Goal: Browse casually

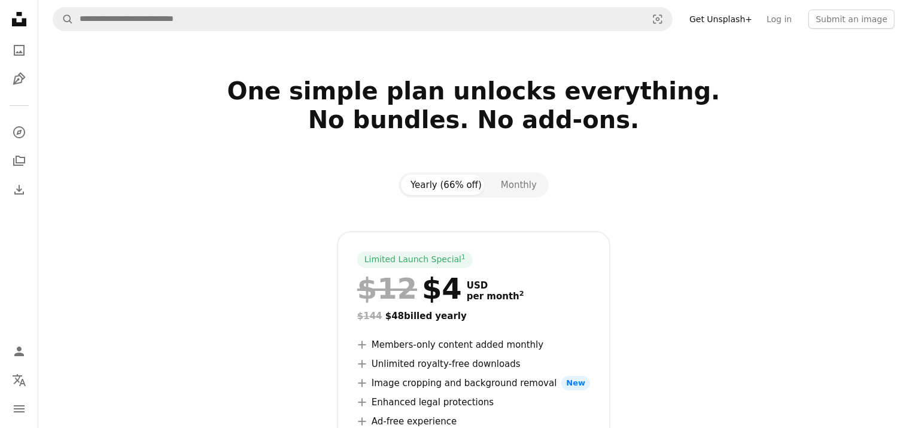
scroll to position [603, 0]
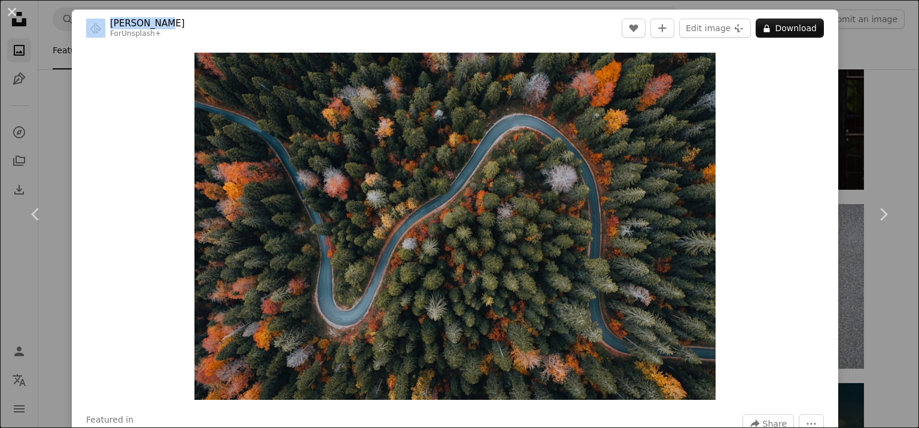
drag, startPoint x: 196, startPoint y: 28, endPoint x: 101, endPoint y: 24, distance: 95.8
click at [101, 24] on header "[PERSON_NAME] For Unsplash+ A heart A plus sign Edit image Plus sign for Unspla…" at bounding box center [455, 28] width 767 height 37
copy span "[PERSON_NAME]"
drag, startPoint x: 893, startPoint y: 110, endPoint x: 823, endPoint y: 105, distance: 70.2
click at [894, 110] on div "An X shape Chevron left Chevron right [PERSON_NAME] For Unsplash+ A heart A plu…" at bounding box center [459, 214] width 919 height 428
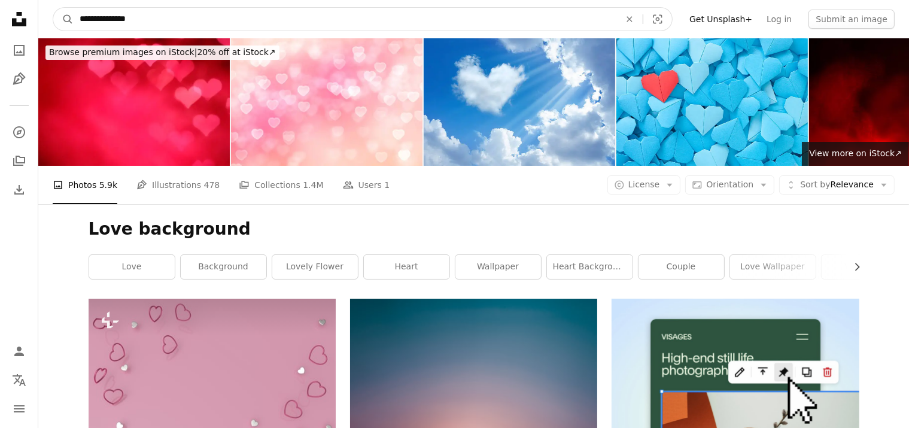
click at [101, 19] on input "**********" at bounding box center [345, 19] width 543 height 23
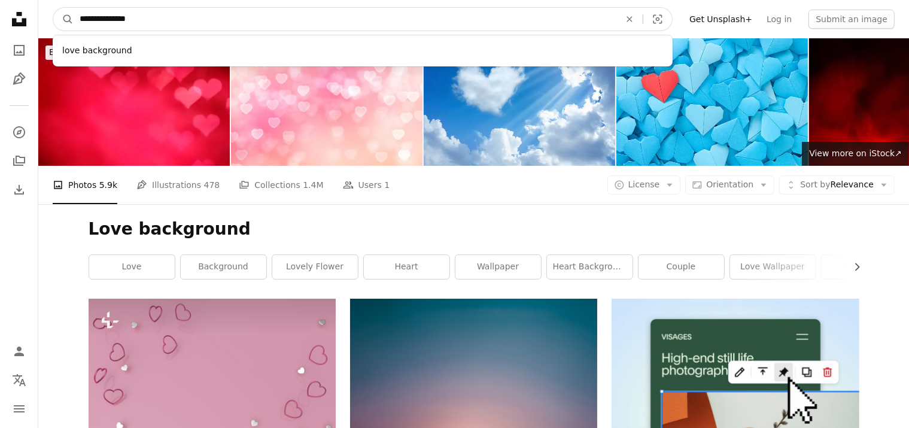
drag, startPoint x: 188, startPoint y: 20, endPoint x: 37, endPoint y: 6, distance: 152.1
paste input "Find visuals sitewide"
type input "**********"
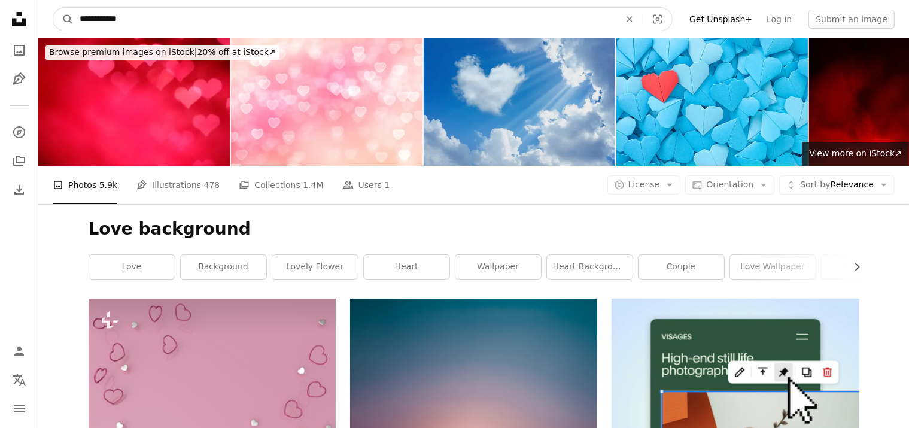
click button "A magnifying glass" at bounding box center [63, 19] width 20 height 23
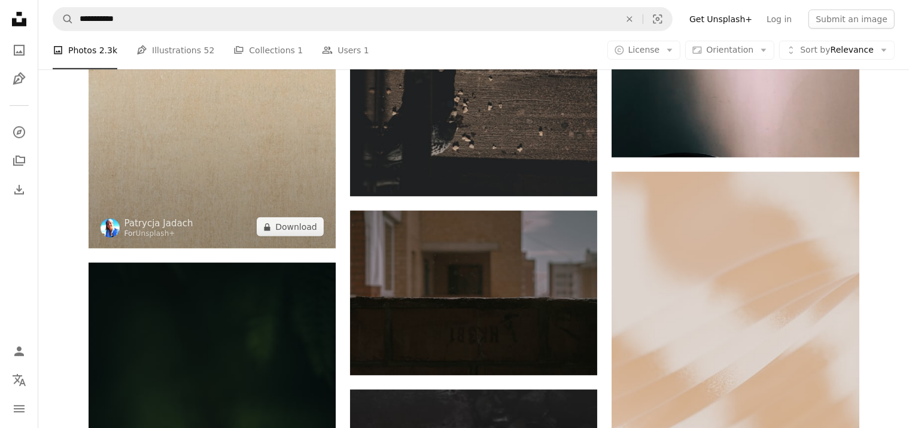
scroll to position [676, 0]
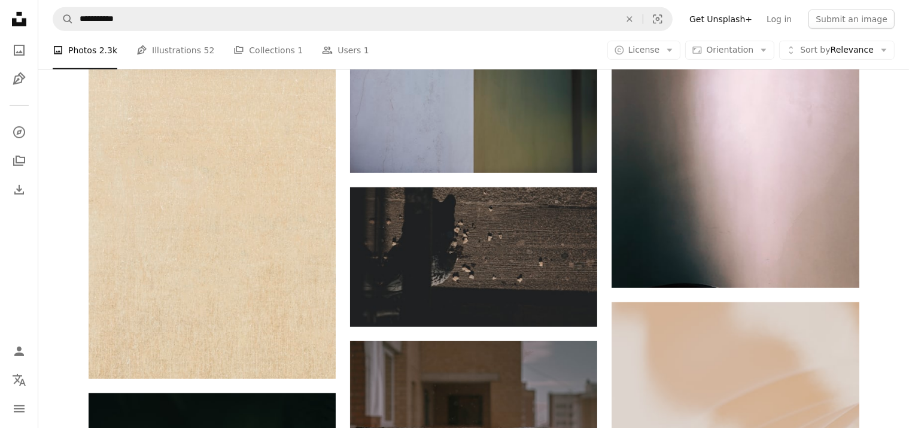
click at [77, 50] on li "A photo Photos 2.3k" at bounding box center [85, 50] width 65 height 38
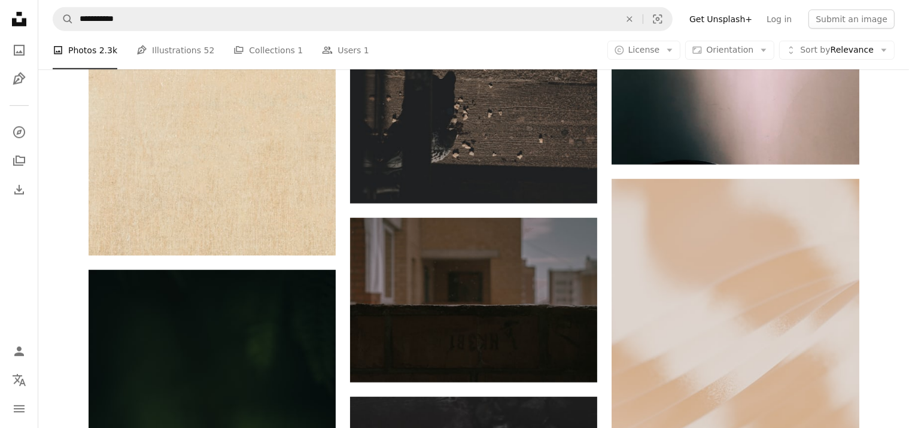
scroll to position [736, 0]
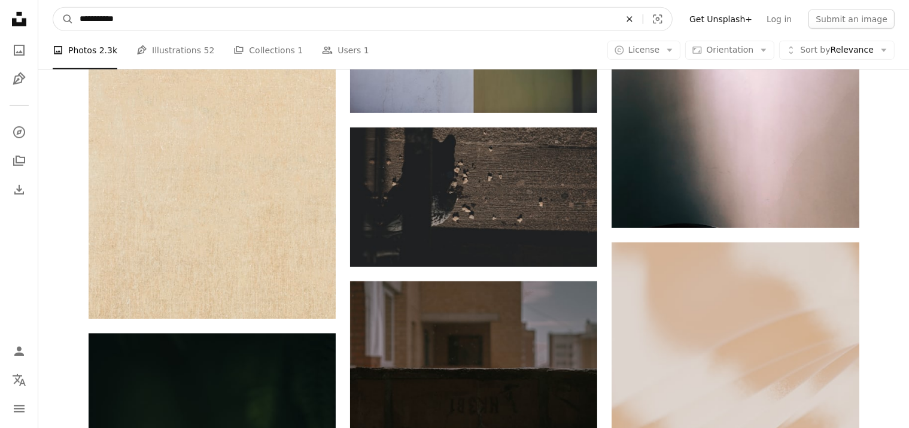
click at [643, 16] on icon "An X shape" at bounding box center [629, 19] width 26 height 10
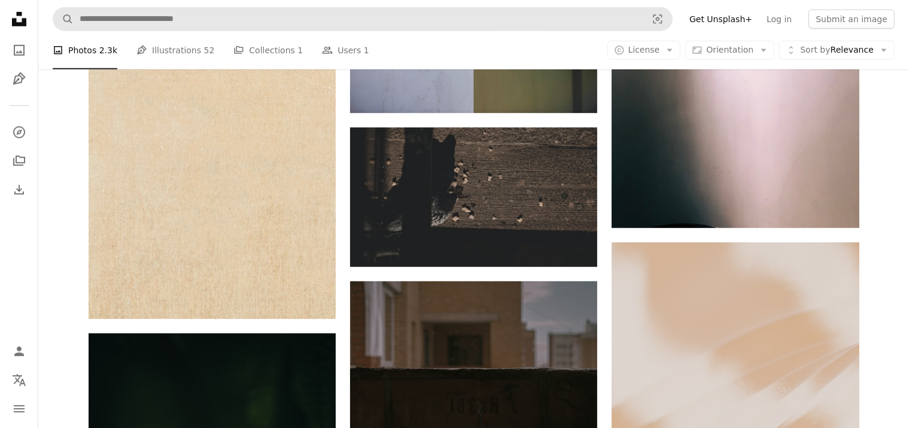
click at [70, 46] on li "A photo Photos 2.3k" at bounding box center [85, 50] width 65 height 38
click at [79, 53] on li "A photo Photos 2.3k" at bounding box center [85, 50] width 65 height 38
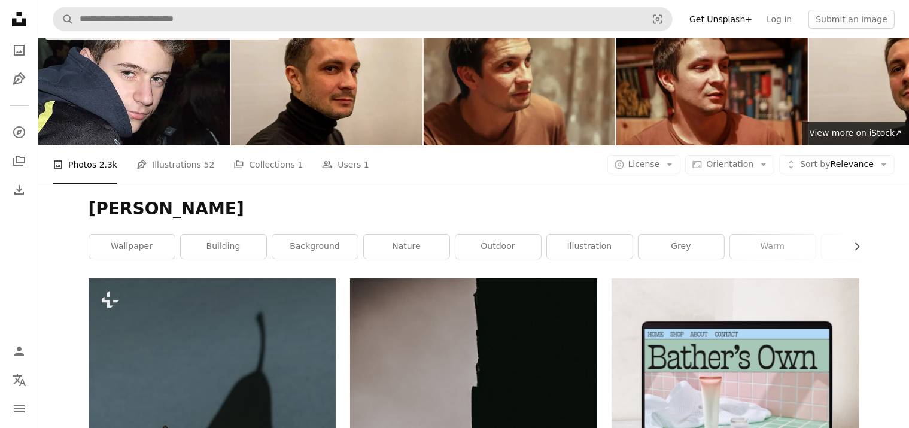
scroll to position [0, 0]
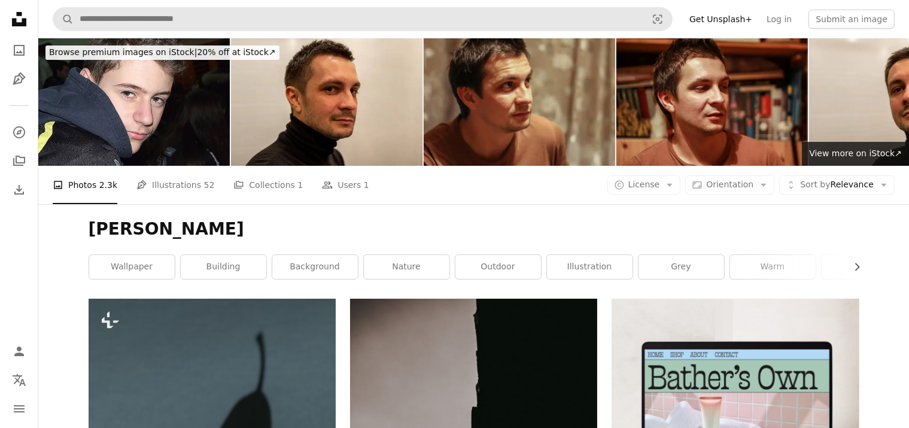
click at [15, 23] on icon at bounding box center [19, 19] width 14 height 14
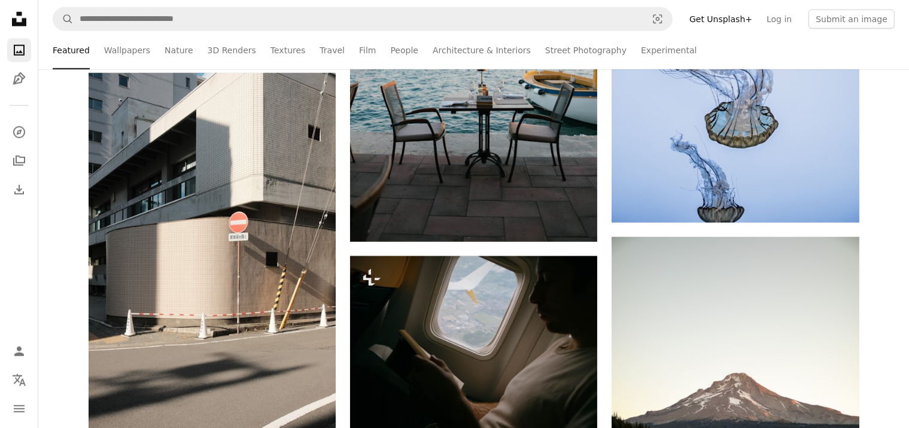
scroll to position [1077, 0]
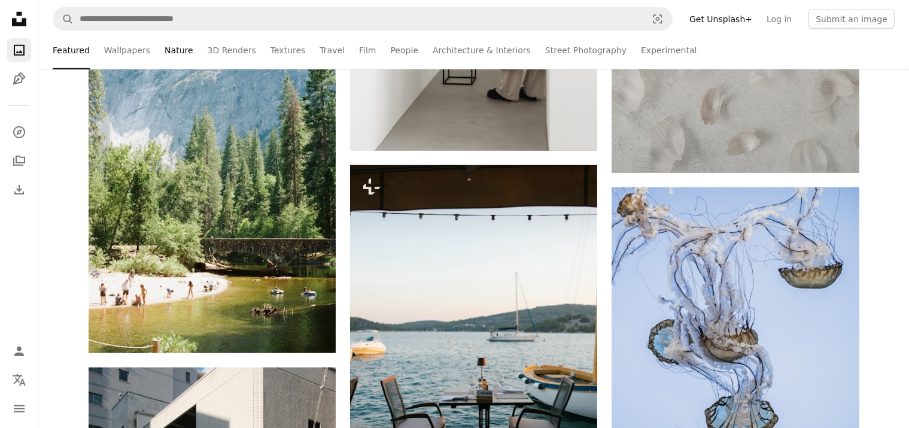
click at [165, 45] on link "Nature" at bounding box center [179, 50] width 28 height 38
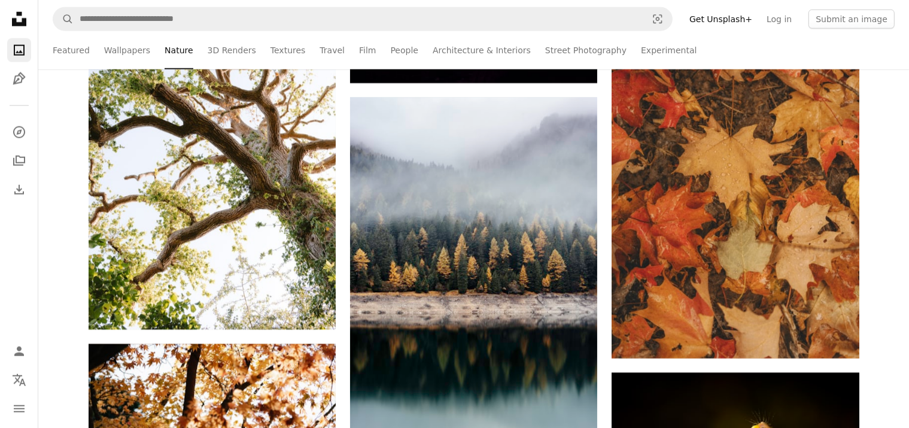
scroll to position [10591, 0]
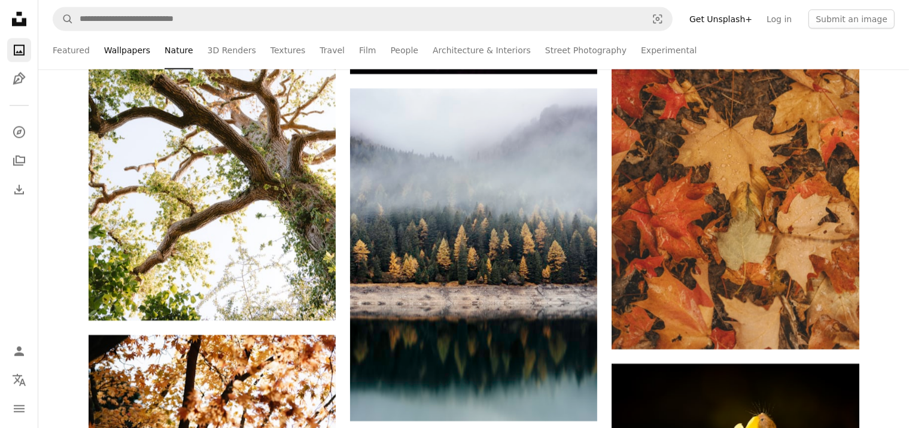
click at [112, 47] on link "Wallpapers" at bounding box center [127, 50] width 46 height 38
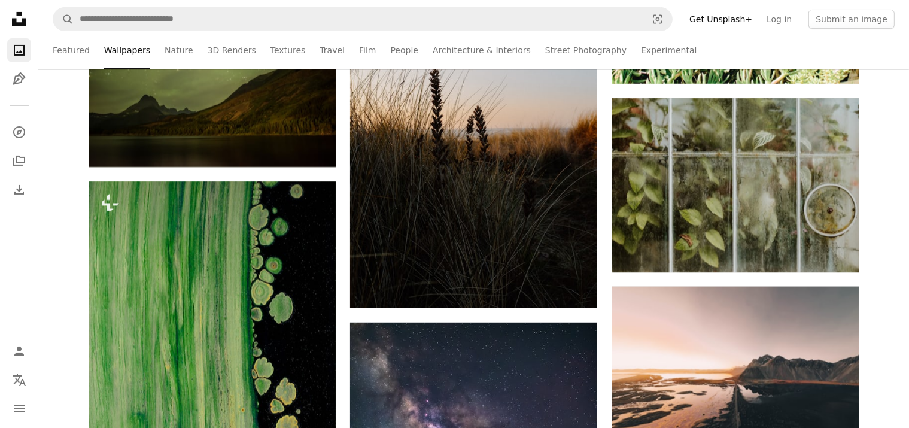
scroll to position [9574, 0]
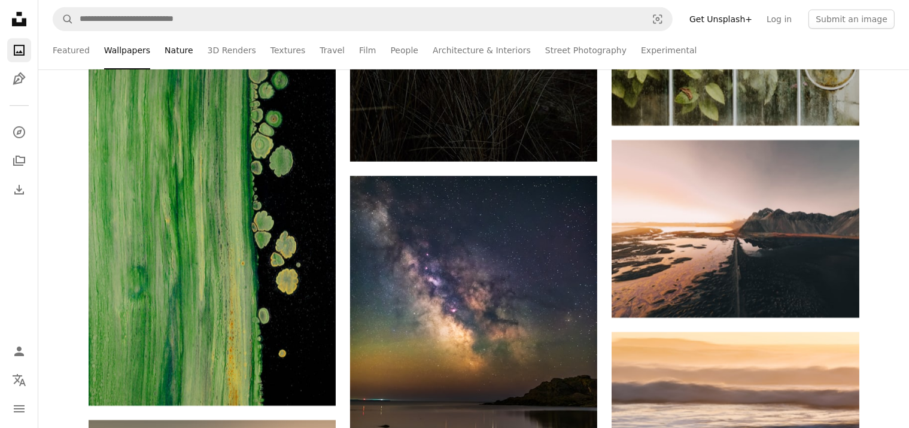
click at [172, 52] on link "Nature" at bounding box center [179, 50] width 28 height 38
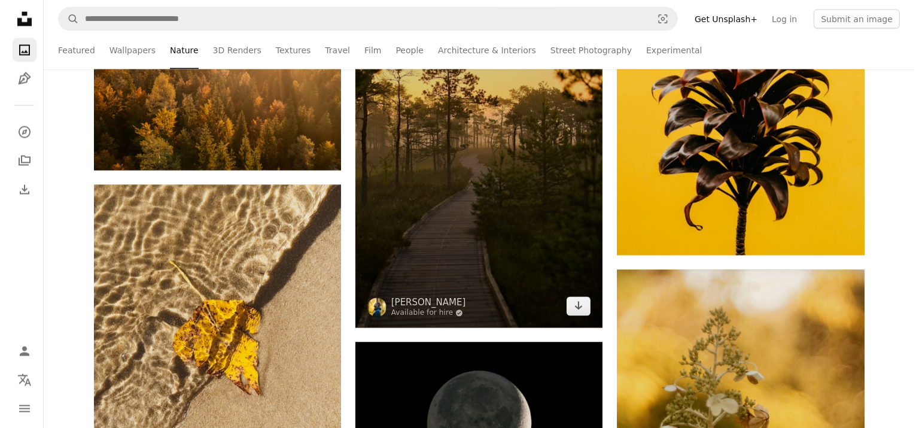
scroll to position [11130, 0]
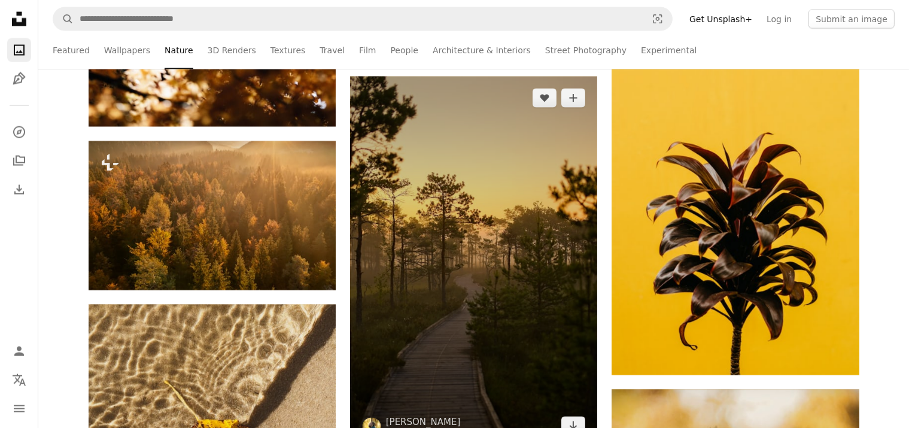
click at [512, 258] on img at bounding box center [473, 262] width 247 height 371
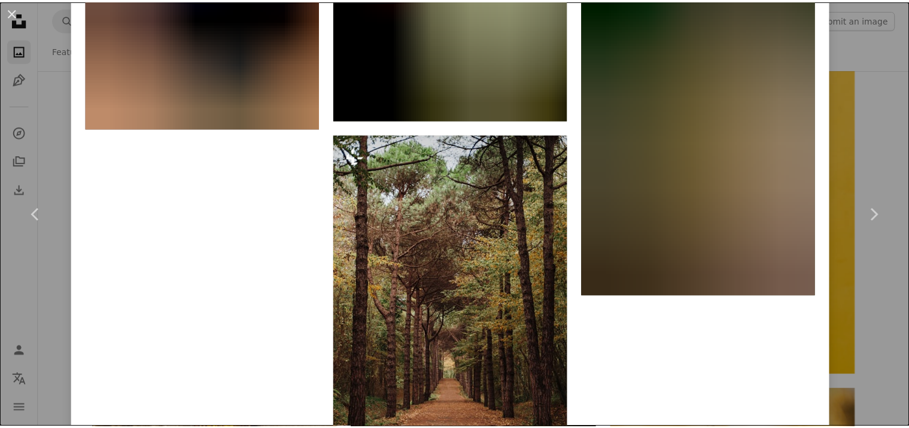
scroll to position [8490, 0]
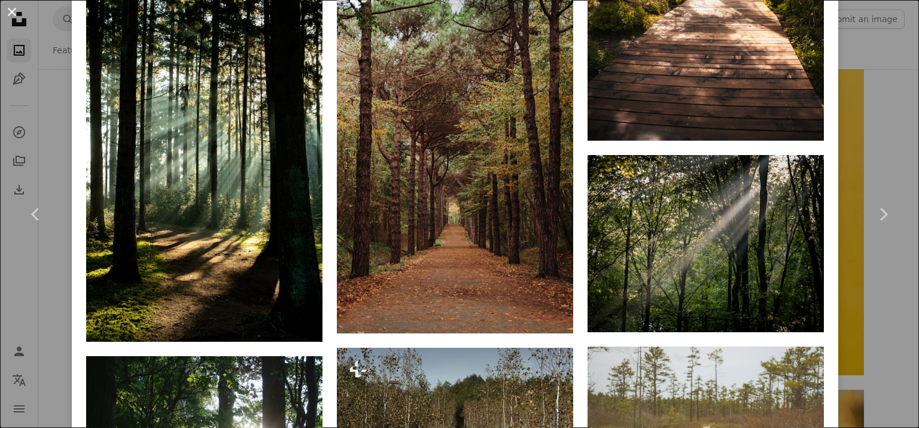
click at [19, 5] on button "An X shape" at bounding box center [12, 12] width 14 height 14
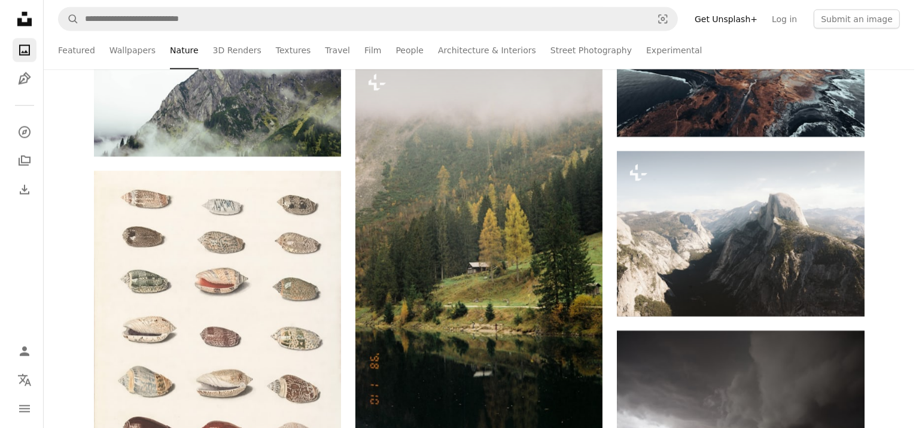
scroll to position [24773, 0]
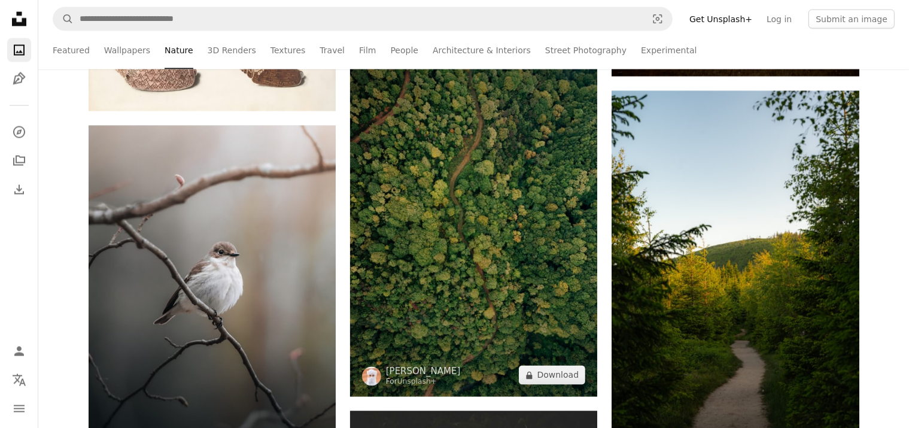
click at [527, 268] on img at bounding box center [473, 211] width 247 height 371
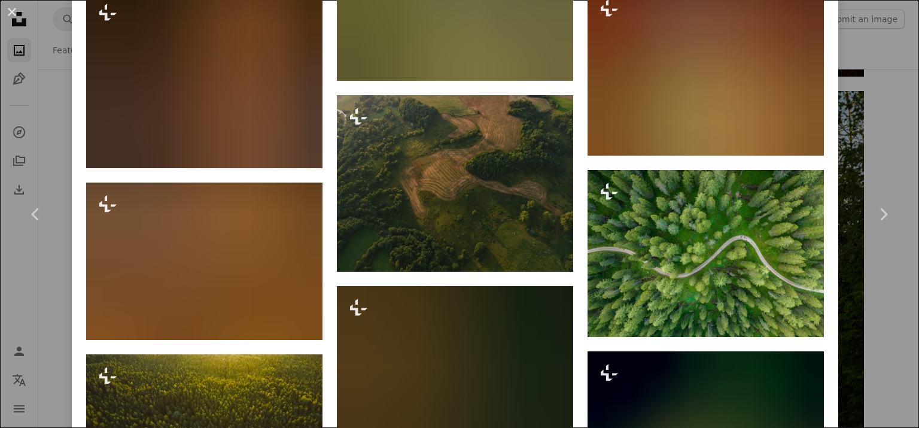
scroll to position [13254, 0]
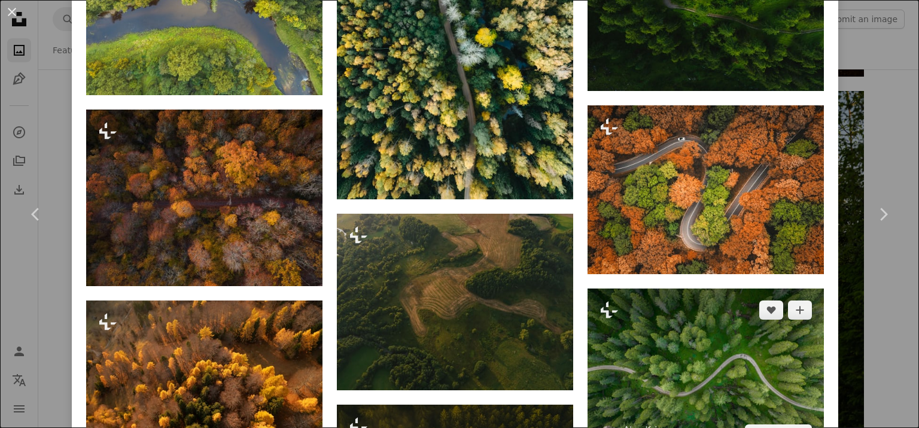
click at [725, 323] on img at bounding box center [706, 371] width 236 height 167
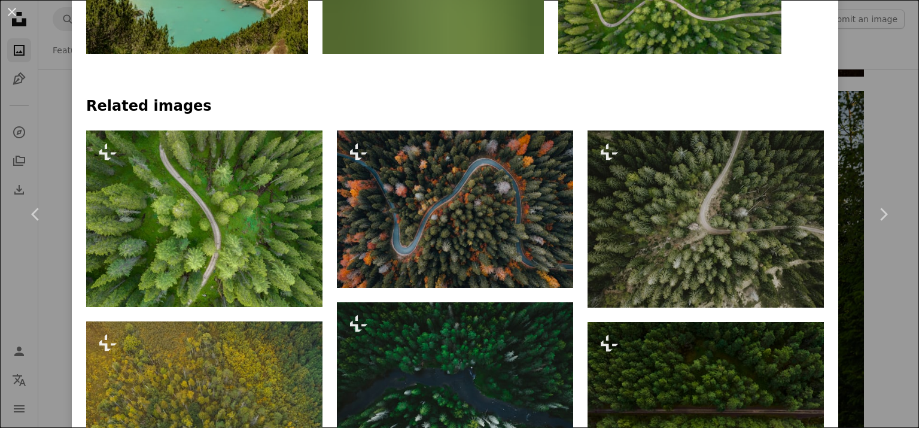
scroll to position [718, 0]
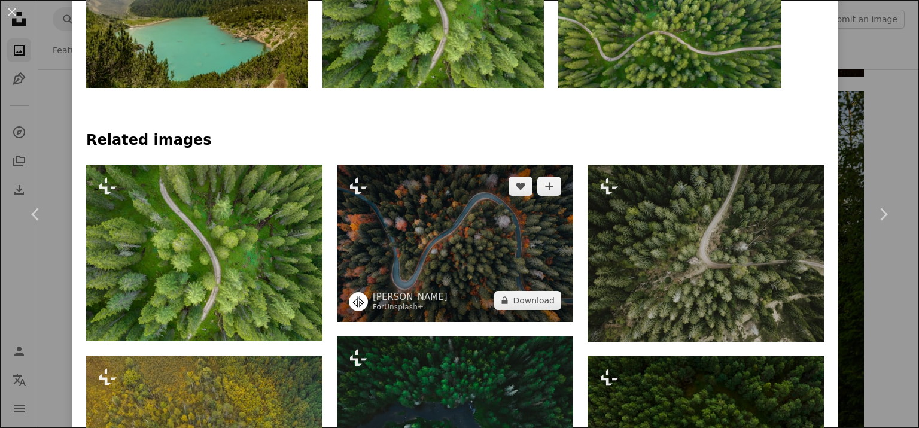
click at [472, 223] on img at bounding box center [455, 243] width 236 height 157
